Goal: Information Seeking & Learning: Learn about a topic

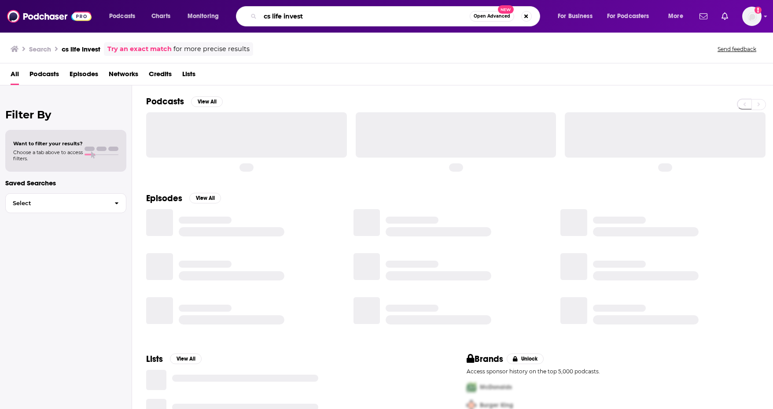
drag, startPoint x: 313, startPoint y: 17, endPoint x: 205, endPoint y: 3, distance: 109.6
click at [205, 3] on div "Podcasts Charts Monitoring cs life invest Open Advanced New For Business For Po…" at bounding box center [386, 16] width 773 height 33
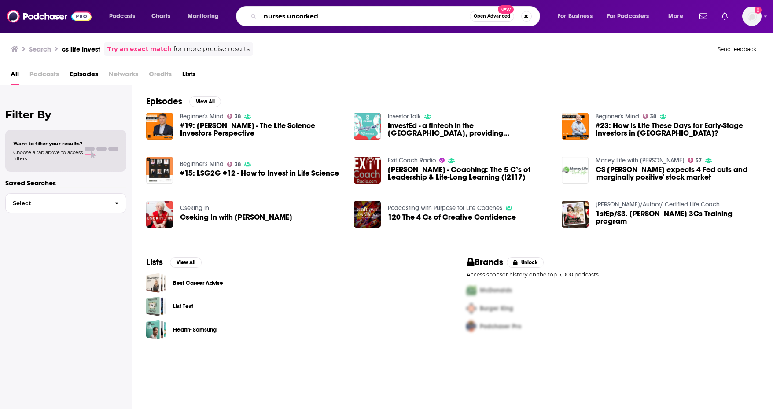
type input "nurses uncorked"
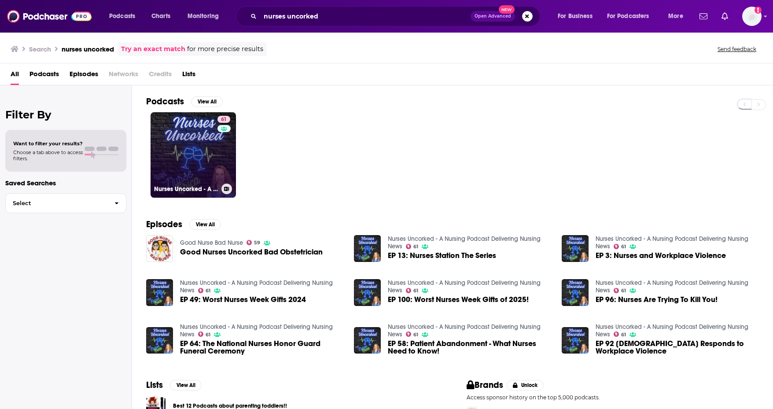
click at [190, 176] on link "61 Nurses Uncorked - A Nursing Podcast Delivering Nursing News" at bounding box center [192, 154] width 85 height 85
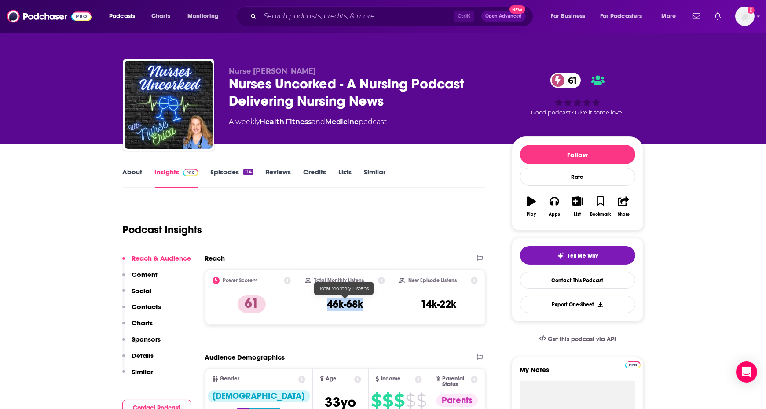
drag, startPoint x: 366, startPoint y: 304, endPoint x: 323, endPoint y: 306, distance: 43.6
click at [323, 306] on div "Total Monthly Listens 46k-68k" at bounding box center [345, 297] width 80 height 40
copy h3 "46k-68k"
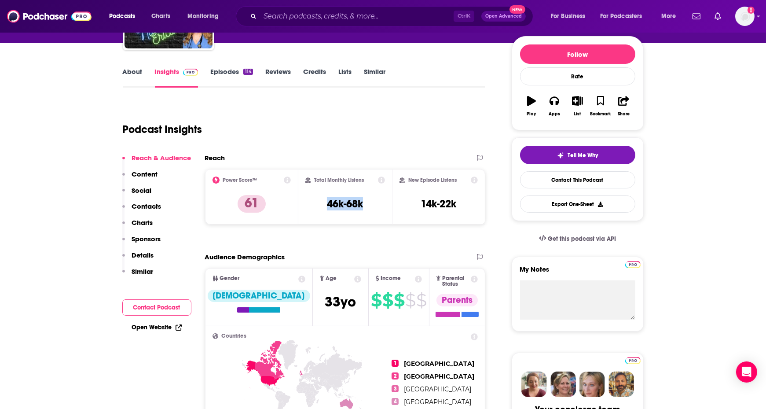
scroll to position [101, 0]
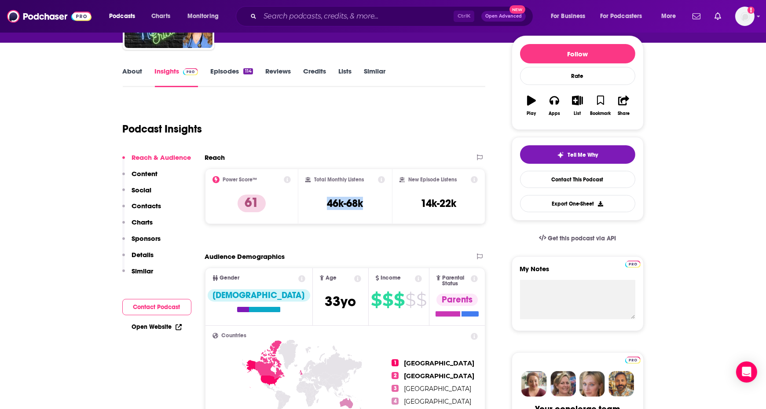
click at [306, 224] on div "Reach Power Score™ 61 Total Monthly Listens 46k-68k New Episode Listens 14k-22k" at bounding box center [345, 192] width 281 height 78
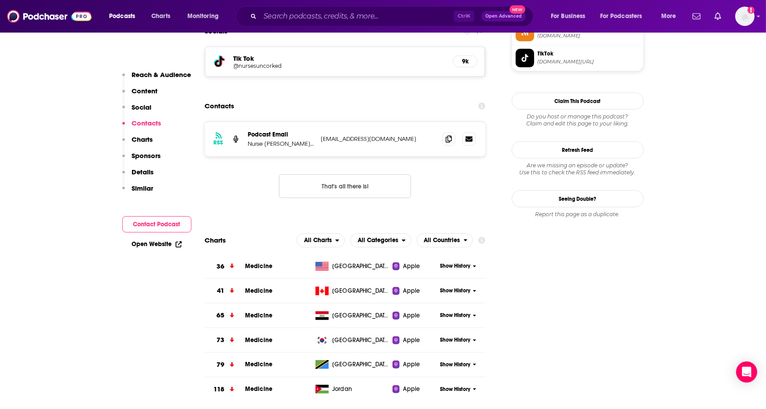
scroll to position [778, 0]
